Goal: Transaction & Acquisition: Purchase product/service

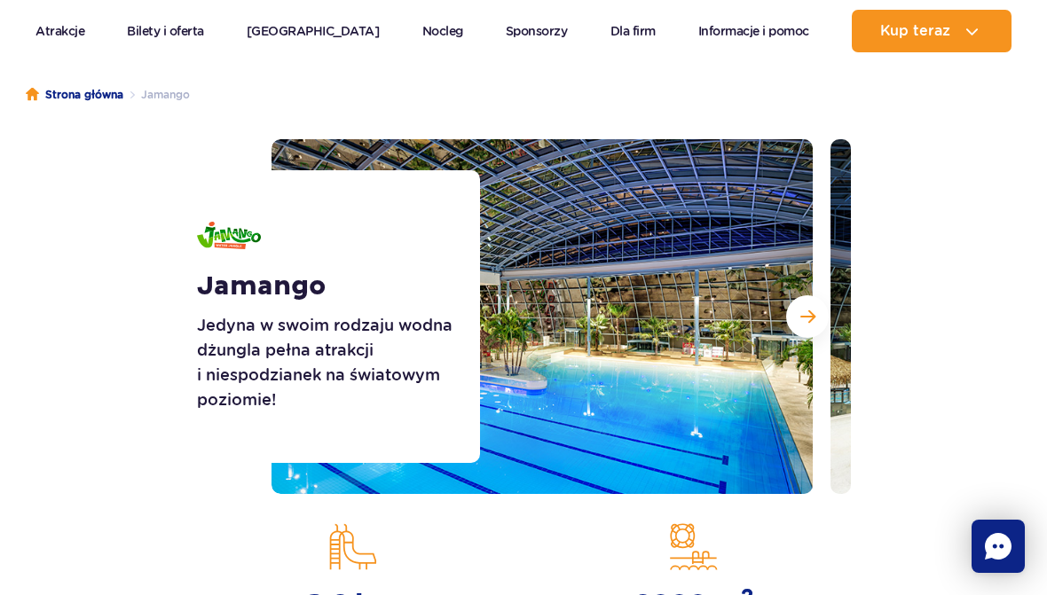
scroll to position [146, 0]
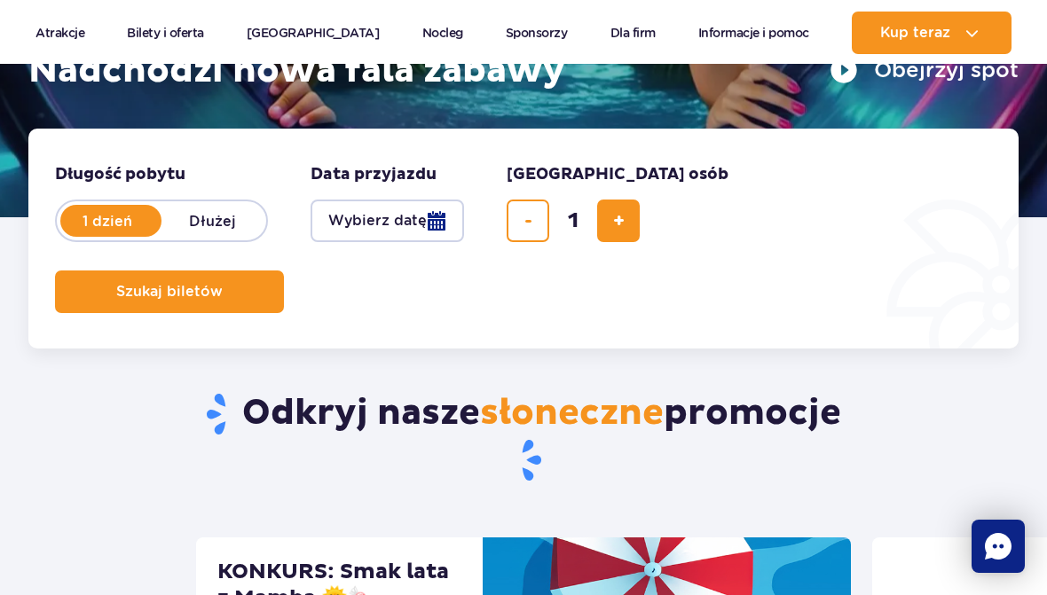
scroll to position [336, 0]
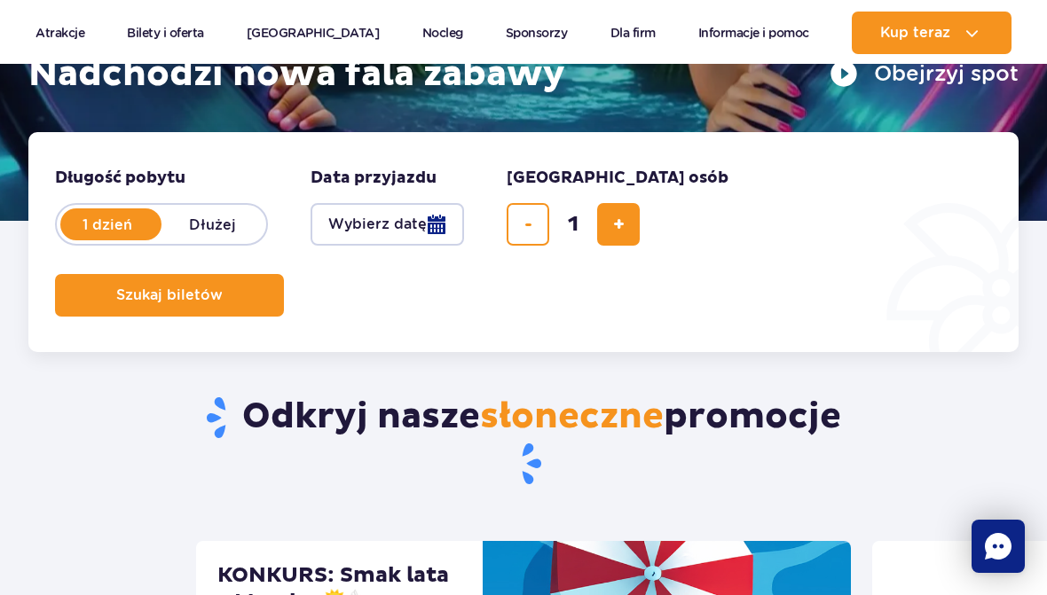
click at [437, 217] on button "Wybierz datę" at bounding box center [388, 224] width 154 height 43
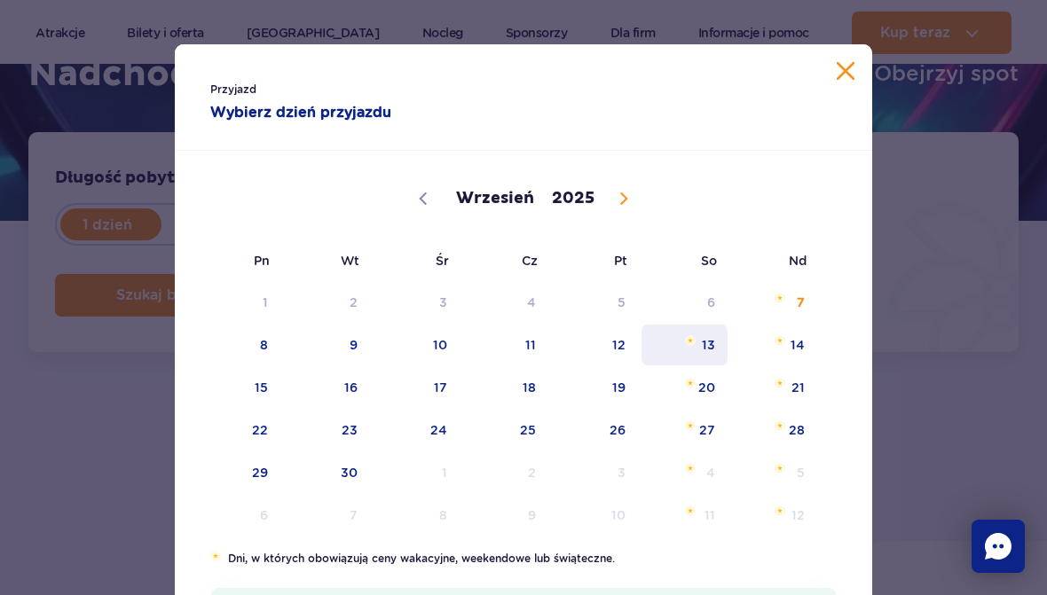
click at [714, 351] on span "13" at bounding box center [685, 345] width 90 height 41
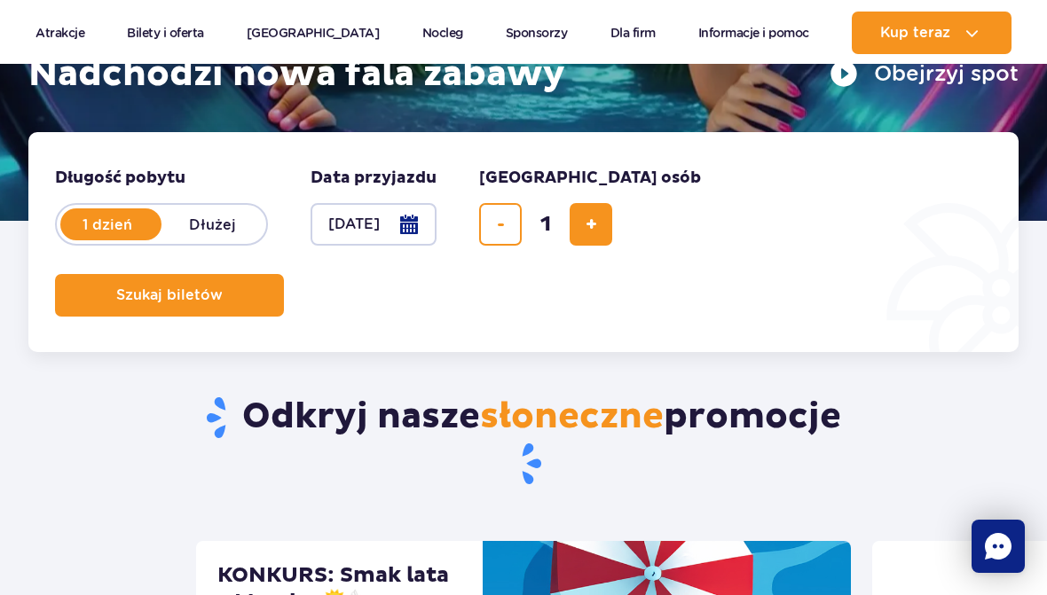
click at [589, 225] on span "dodaj bilet" at bounding box center [592, 225] width 12 height 0
click at [595, 225] on span "dodaj bilet" at bounding box center [592, 225] width 12 height 0
click at [592, 225] on span "dodaj bilet" at bounding box center [592, 225] width 12 height 0
type input "5"
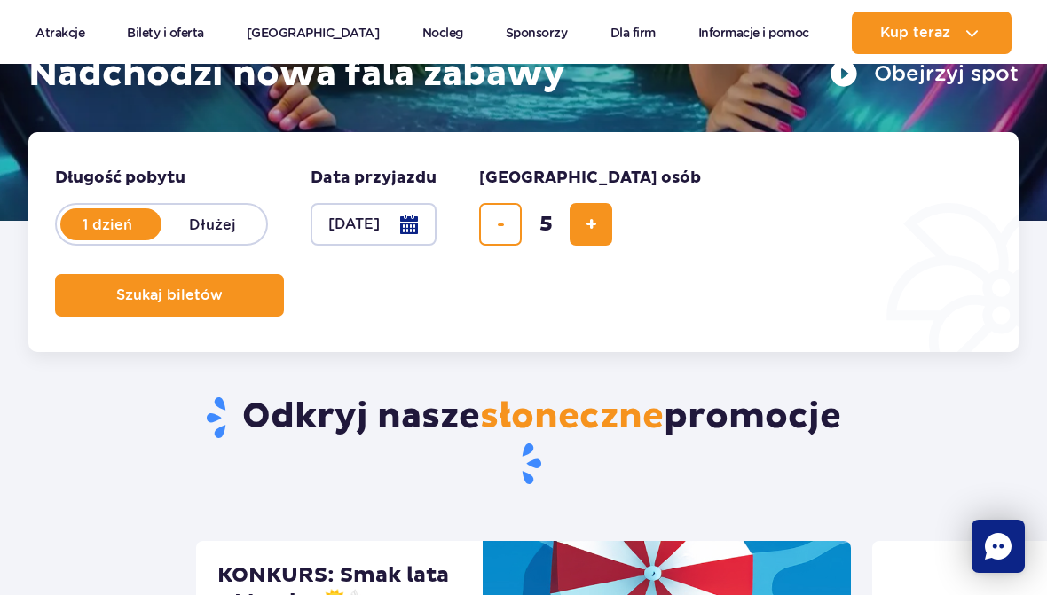
click at [223, 292] on button "Szukaj biletów" at bounding box center [169, 295] width 229 height 43
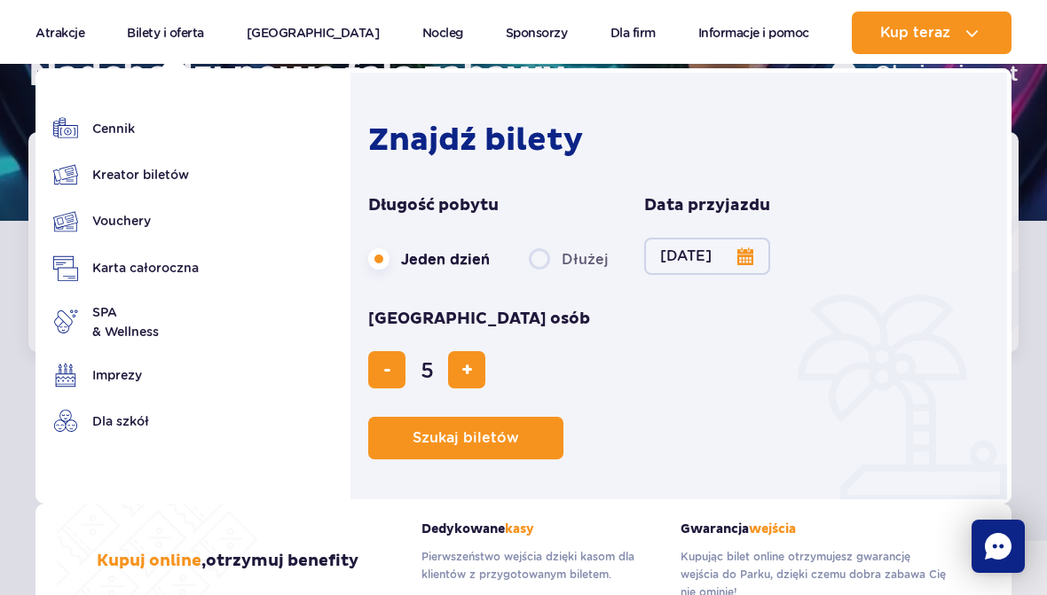
click at [143, 116] on link "Cennik" at bounding box center [126, 128] width 146 height 25
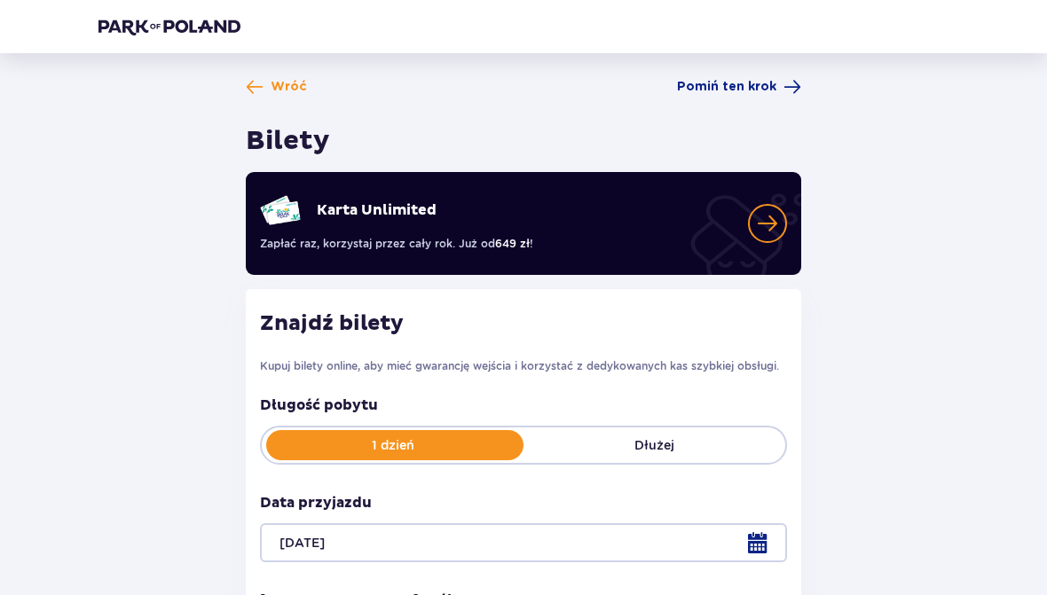
click at [770, 82] on span "Pomiń ten krok" at bounding box center [726, 87] width 99 height 18
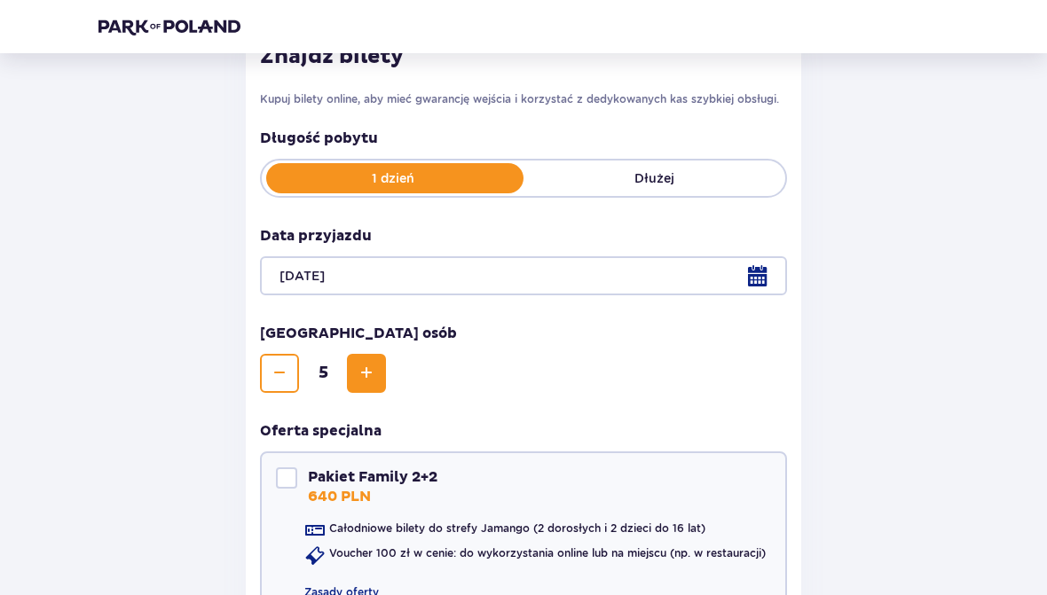
scroll to position [268, 0]
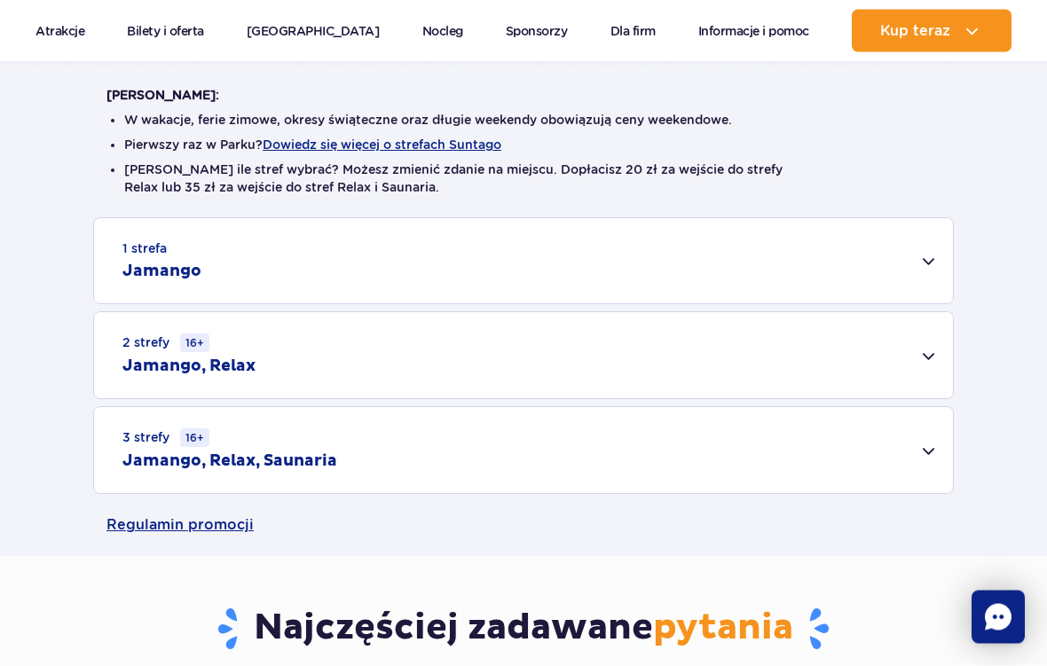
scroll to position [443, 0]
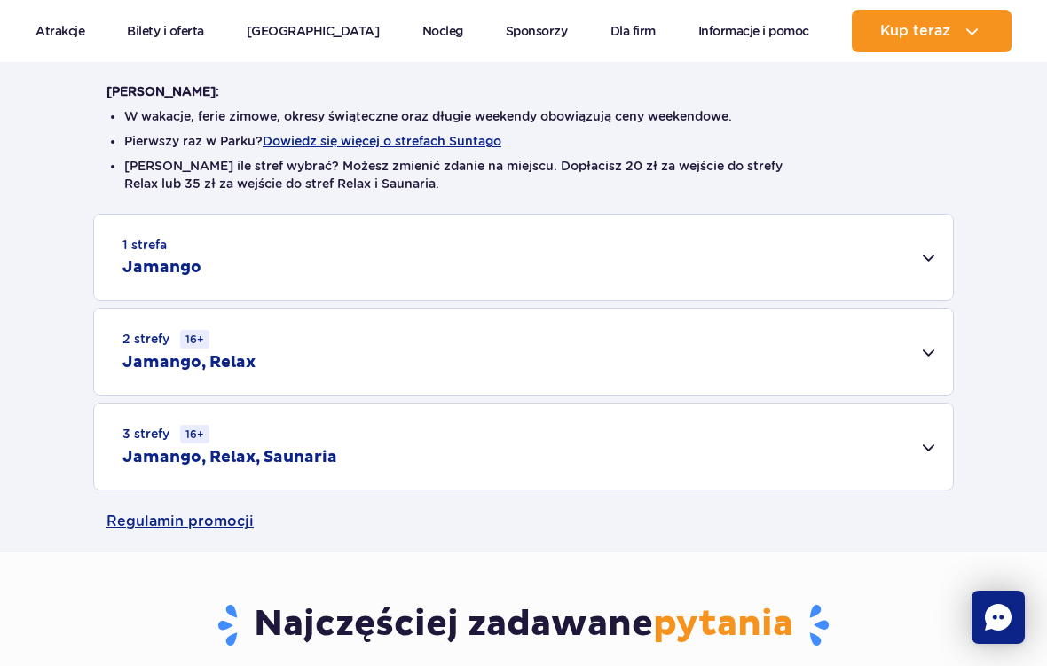
click at [934, 264] on div "1 strefa Jamango" at bounding box center [523, 257] width 859 height 85
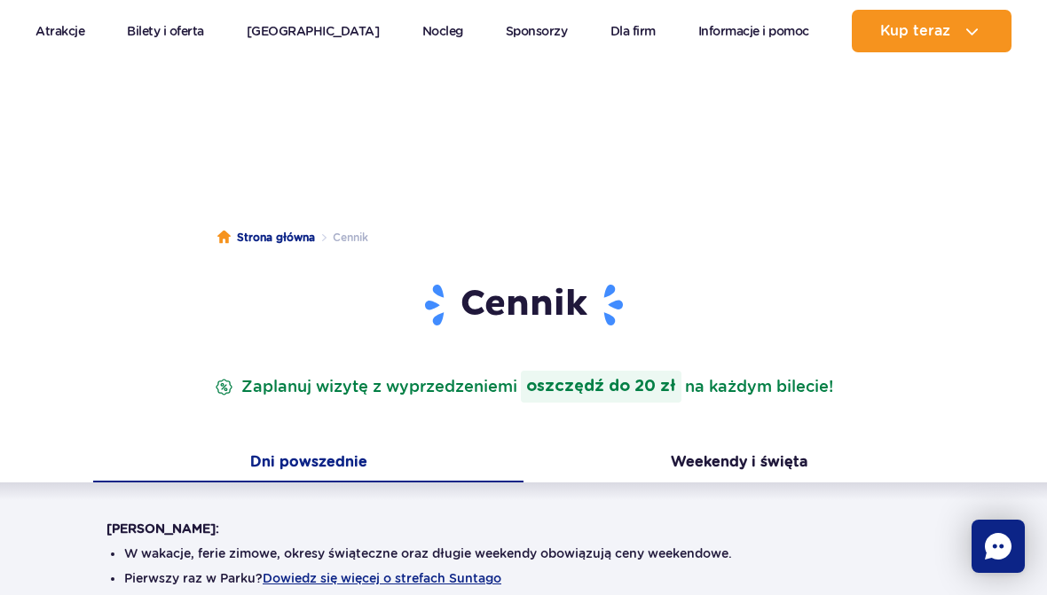
scroll to position [0, 0]
